Goal: Find specific page/section: Find specific page/section

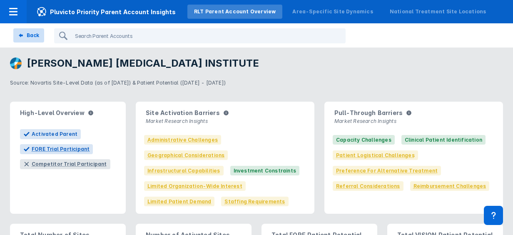
click at [28, 36] on div "Back" at bounding box center [33, 35] width 12 height 7
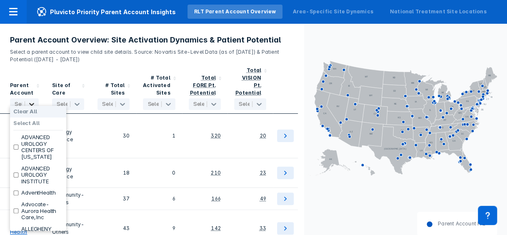
click at [31, 103] on icon at bounding box center [31, 104] width 5 height 3
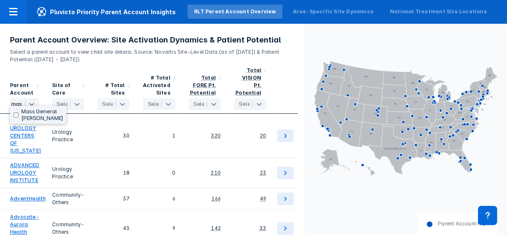
type input "mass"
click at [15, 115] on input "checkbox" at bounding box center [15, 114] width 5 height 5
checkbox input "true"
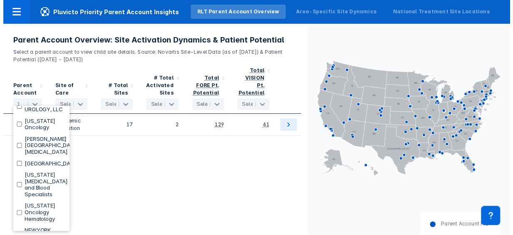
scroll to position [1693, 0]
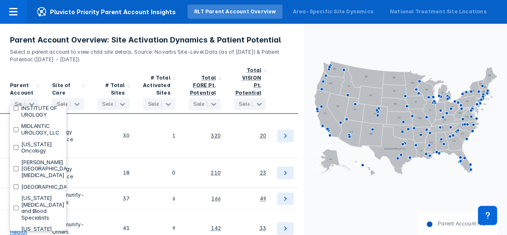
checkbox input "true"
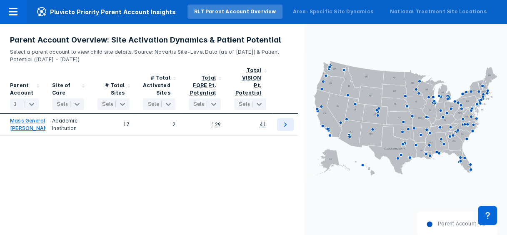
click at [86, 154] on div "Parent Account 1 selected Site of Care Select... # Total Sites Select... # Tota…" at bounding box center [152, 152] width 304 height 179
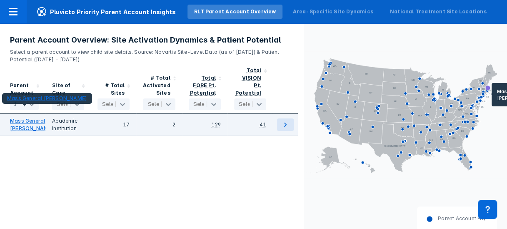
click at [24, 125] on link "Mass General [PERSON_NAME]" at bounding box center [32, 124] width 44 height 15
